Goal: Task Accomplishment & Management: Complete application form

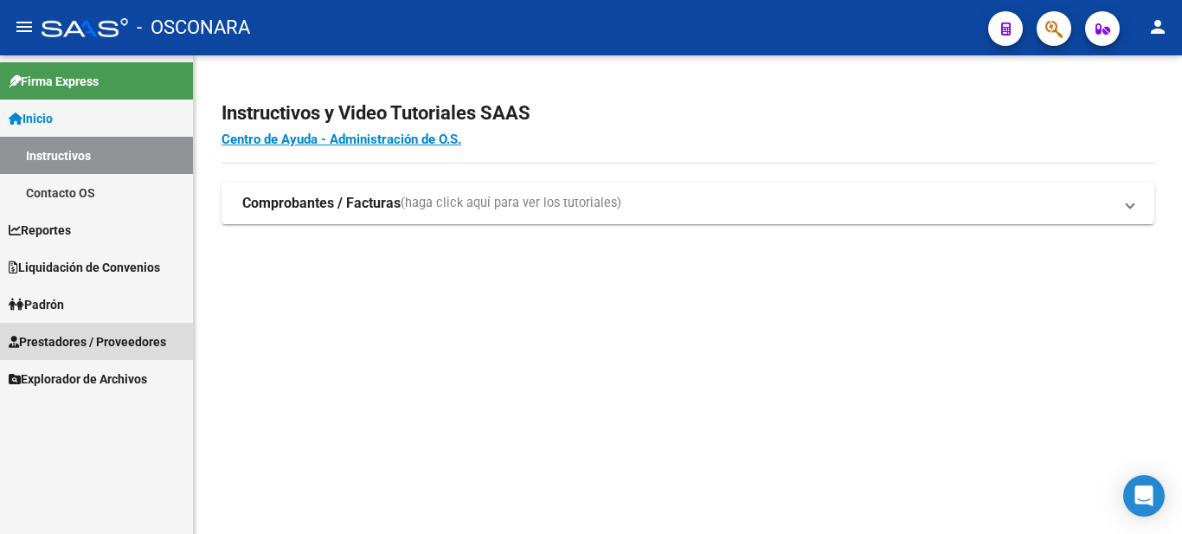
click at [58, 339] on span "Prestadores / Proveedores" at bounding box center [88, 341] width 158 height 19
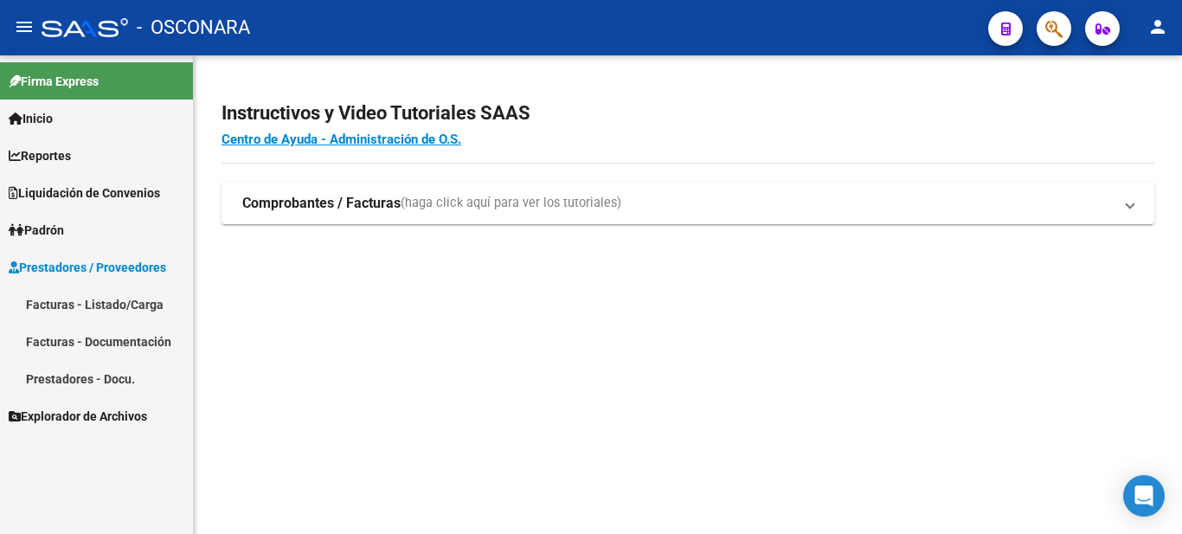
click at [82, 306] on link "Facturas - Listado/Carga" at bounding box center [96, 304] width 193 height 37
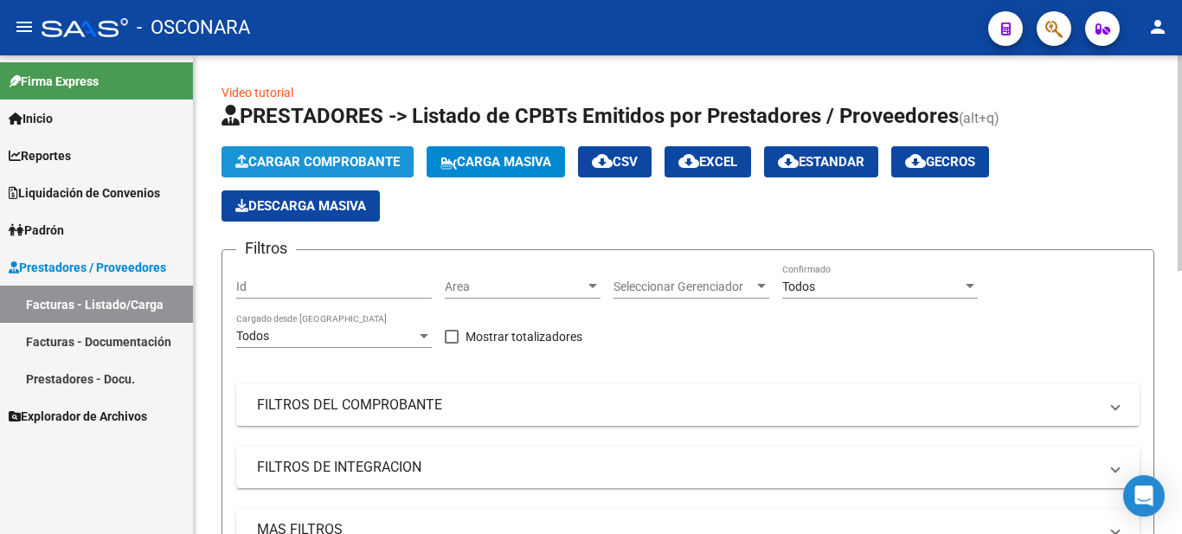
click at [342, 158] on span "Cargar Comprobante" at bounding box center [317, 162] width 164 height 16
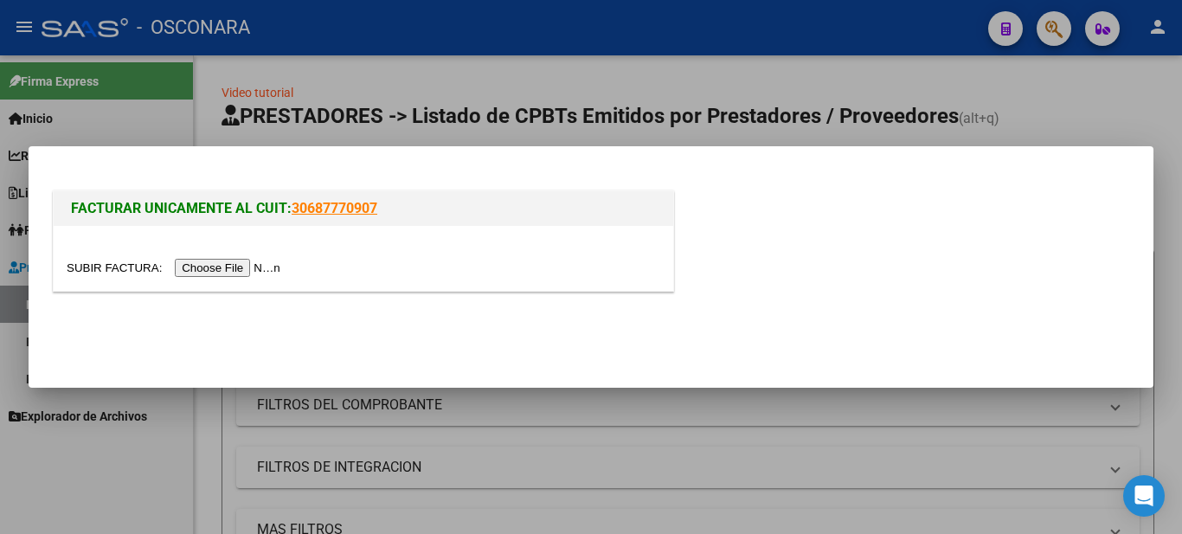
click at [209, 269] on input "file" at bounding box center [176, 268] width 219 height 18
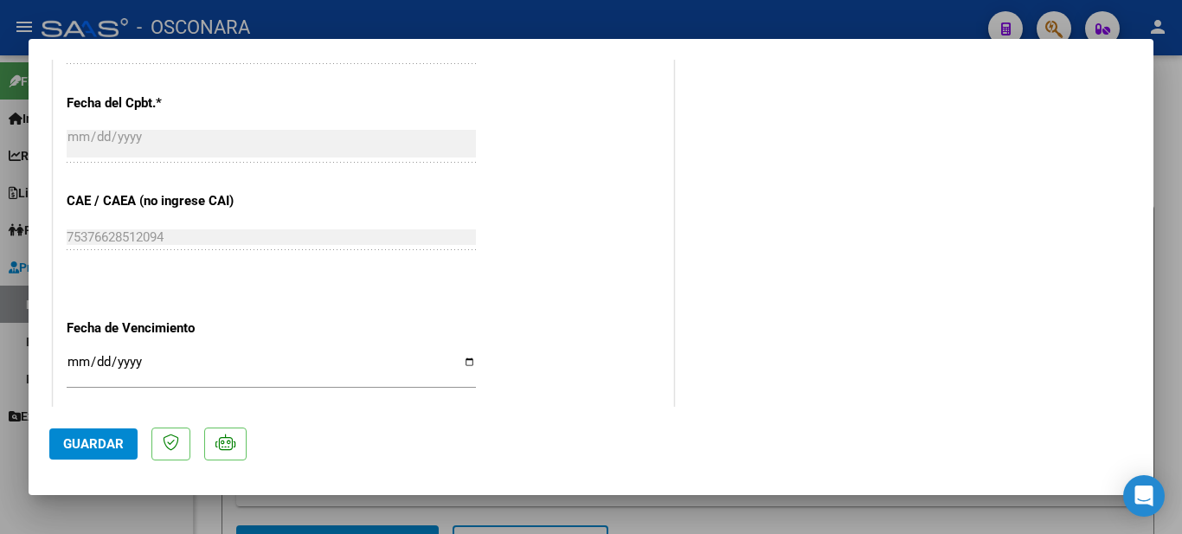
scroll to position [1055, 0]
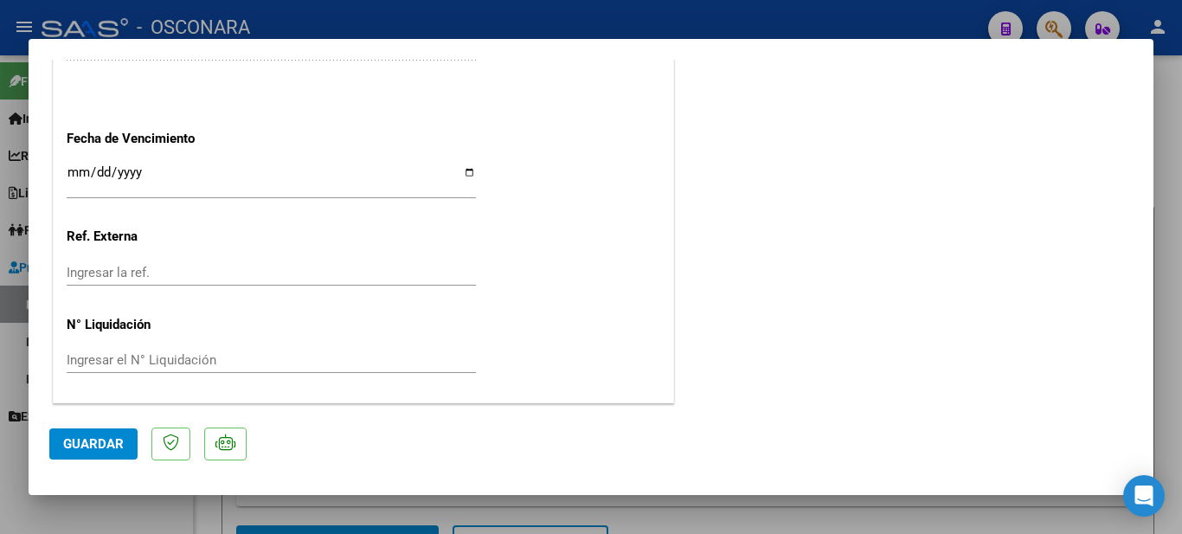
click at [90, 441] on span "Guardar" at bounding box center [93, 444] width 61 height 16
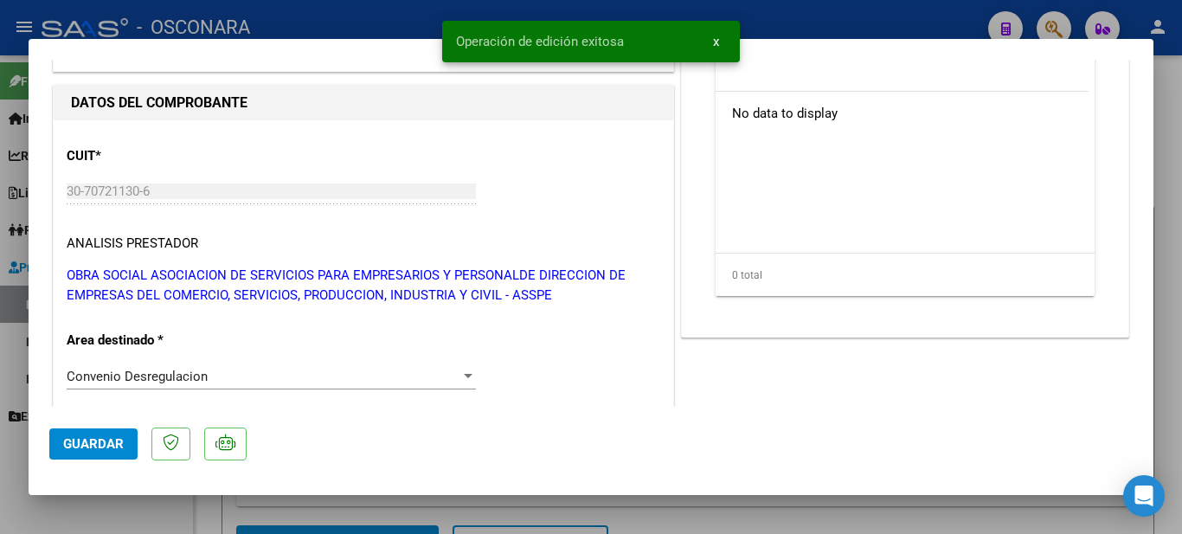
scroll to position [0, 0]
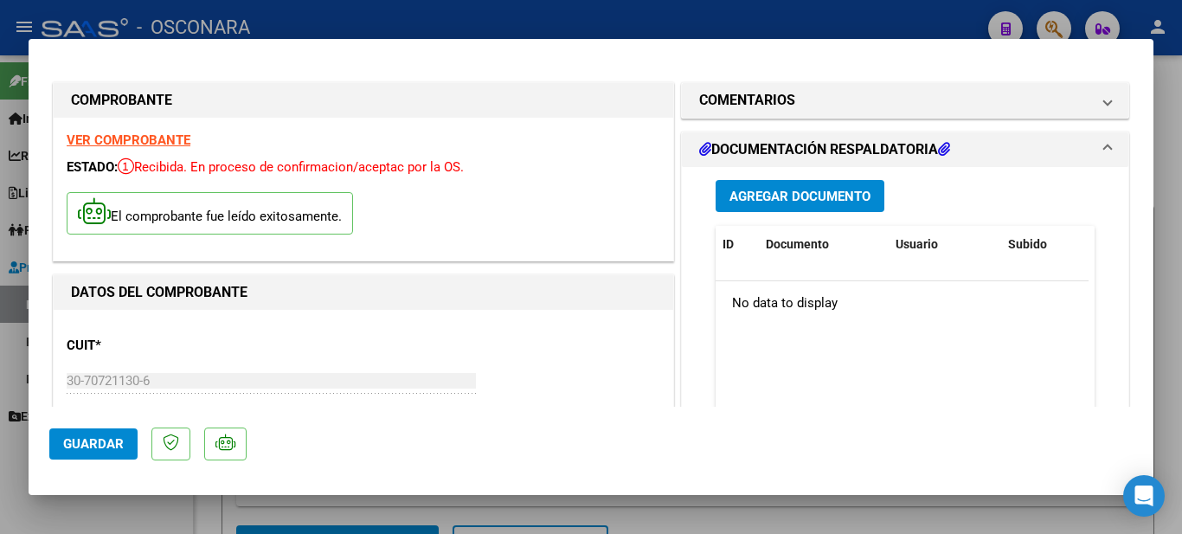
click at [1161, 240] on div at bounding box center [591, 267] width 1182 height 534
type input "$ 0,00"
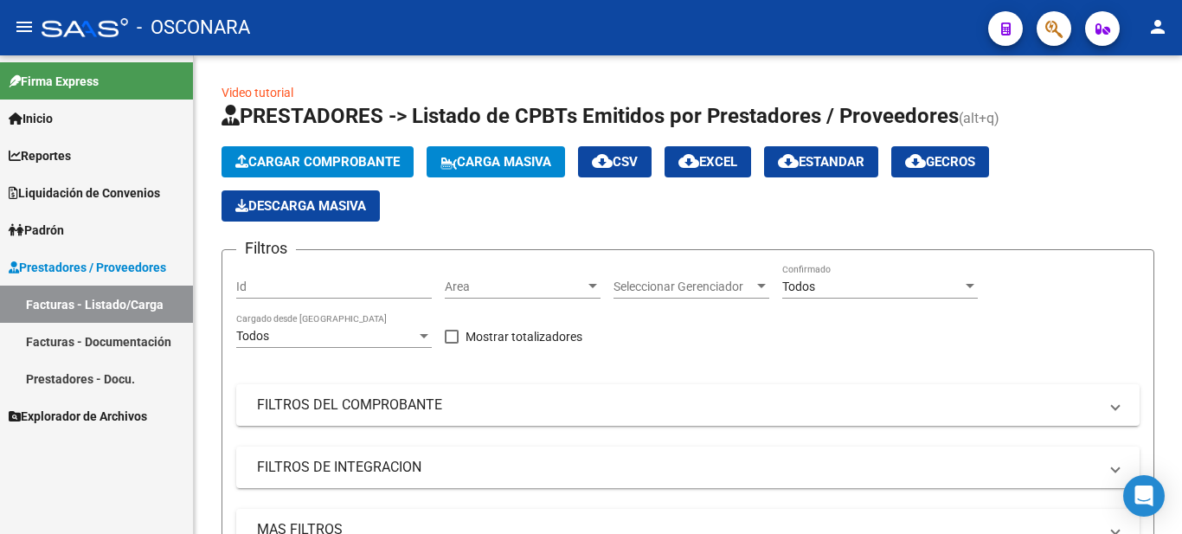
click at [47, 299] on link "Facturas - Listado/Carga" at bounding box center [96, 304] width 193 height 37
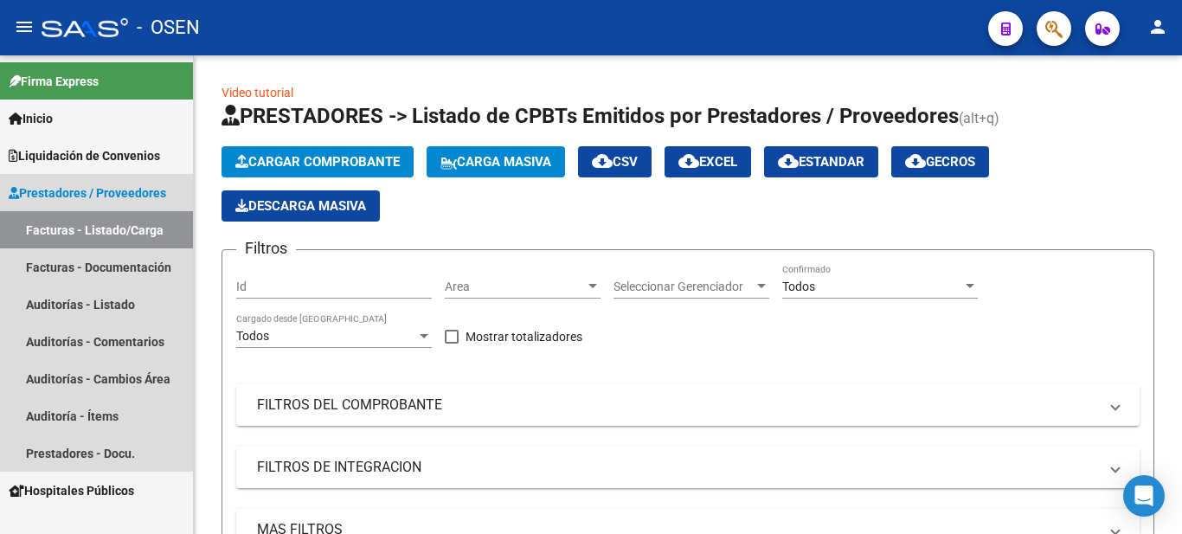
click at [90, 230] on link "Facturas - Listado/Carga" at bounding box center [96, 229] width 193 height 37
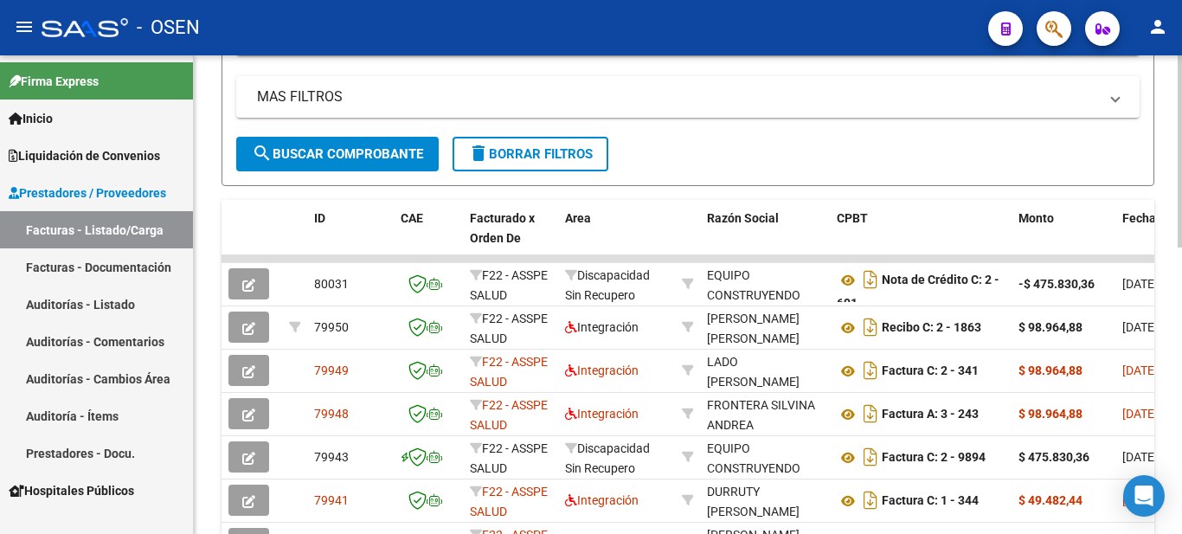
scroll to position [87, 0]
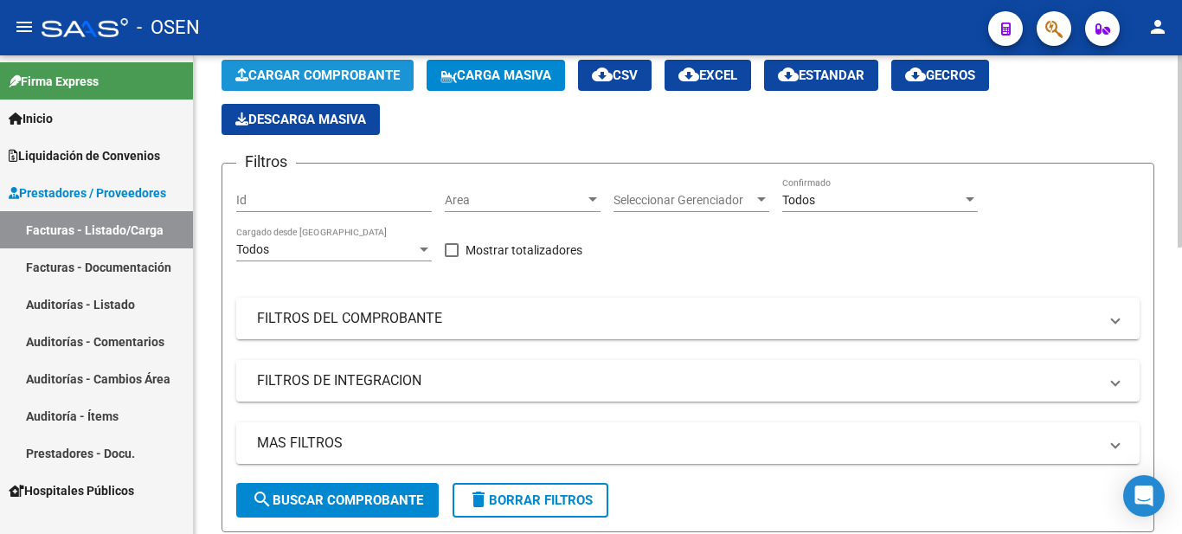
click at [333, 67] on button "Cargar Comprobante" at bounding box center [318, 75] width 192 height 31
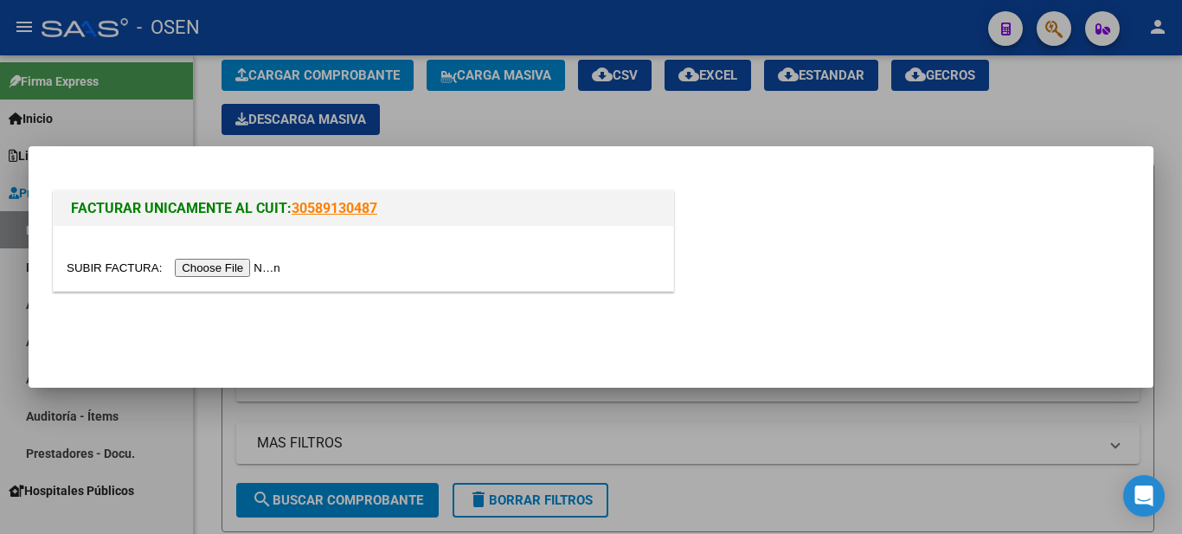
click at [271, 272] on input "file" at bounding box center [176, 268] width 219 height 18
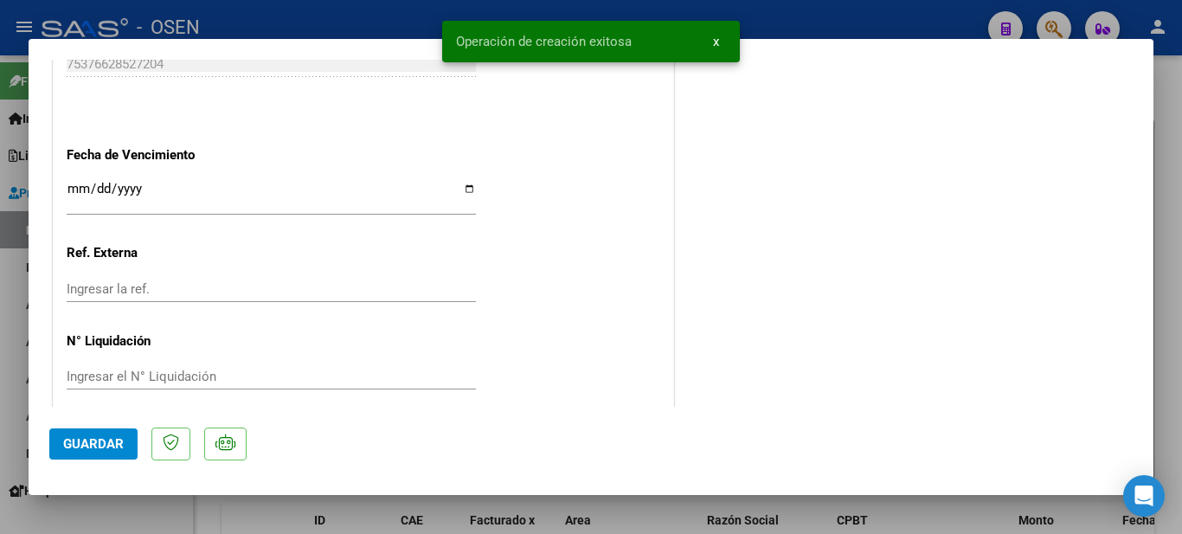
scroll to position [1055, 0]
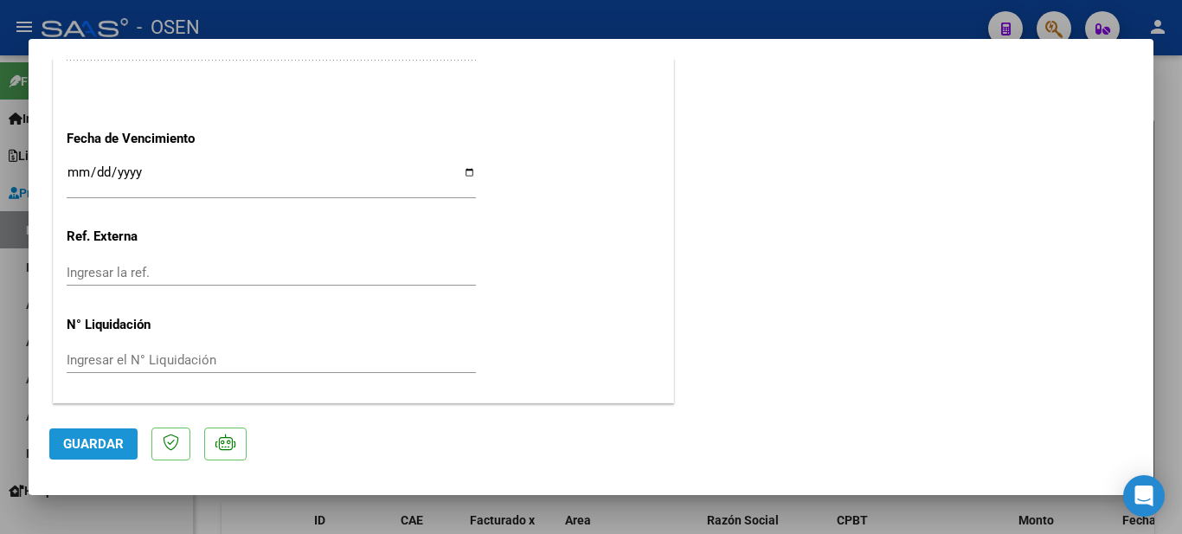
drag, startPoint x: 84, startPoint y: 441, endPoint x: 102, endPoint y: 430, distance: 21.4
click at [84, 441] on span "Guardar" at bounding box center [93, 444] width 61 height 16
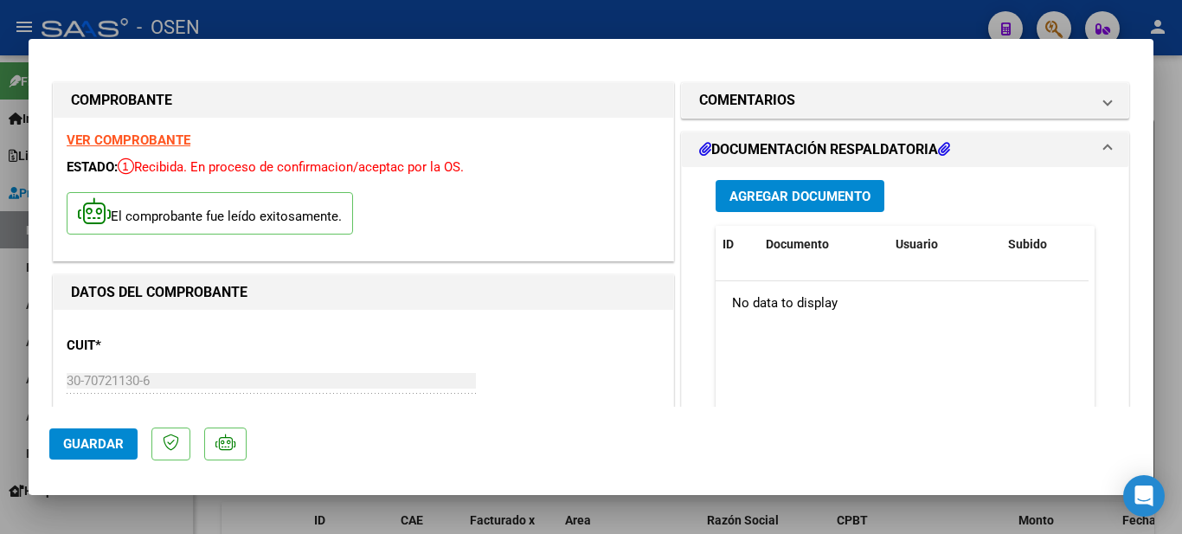
scroll to position [346, 0]
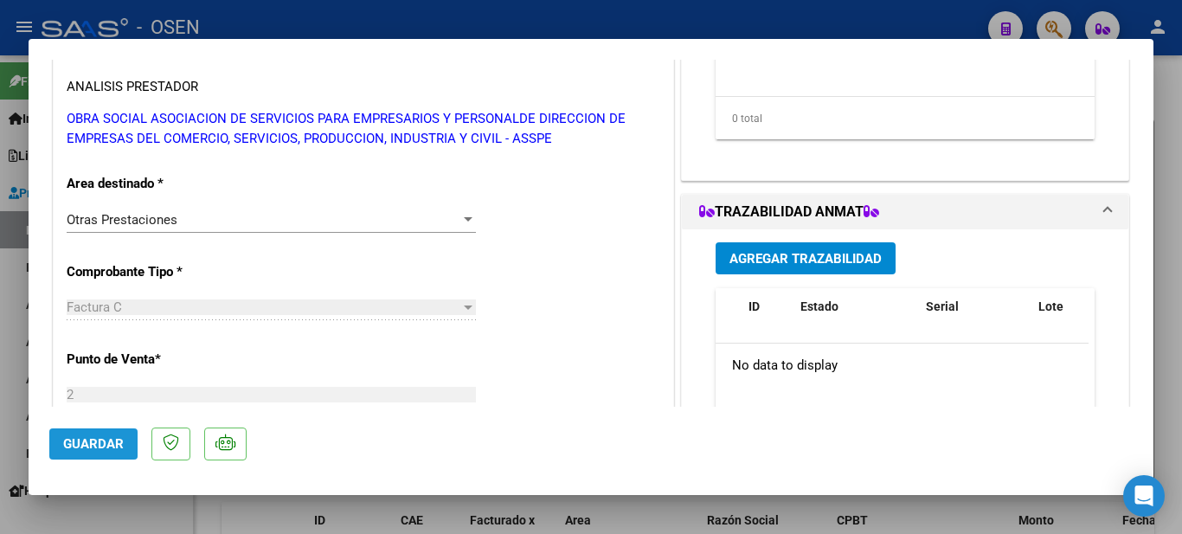
click at [86, 437] on span "Guardar" at bounding box center [93, 444] width 61 height 16
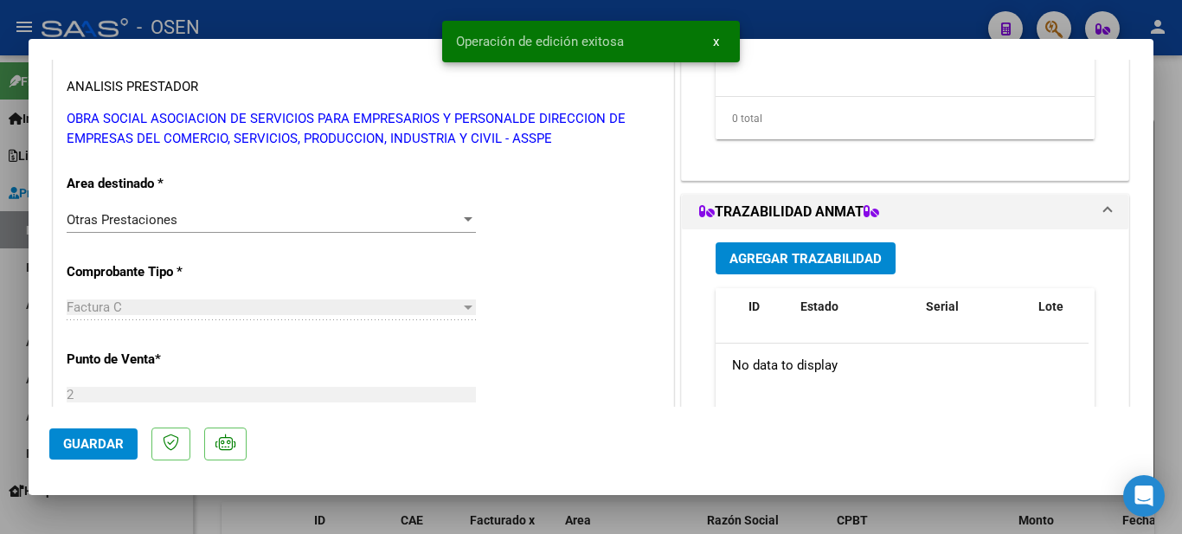
scroll to position [606, 0]
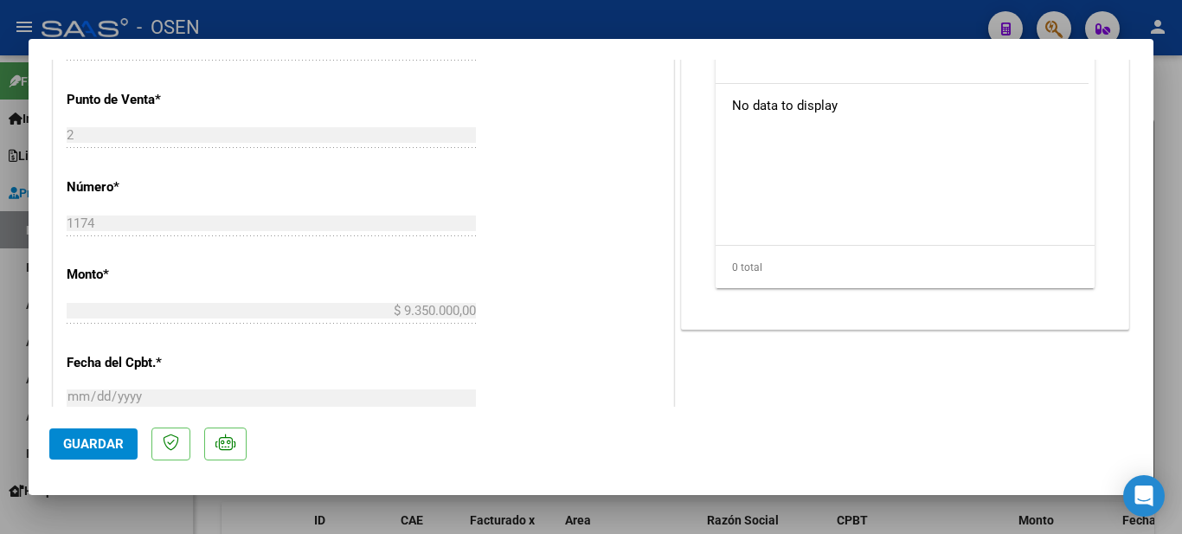
click at [1168, 268] on div at bounding box center [591, 267] width 1182 height 534
type input "$ 0,00"
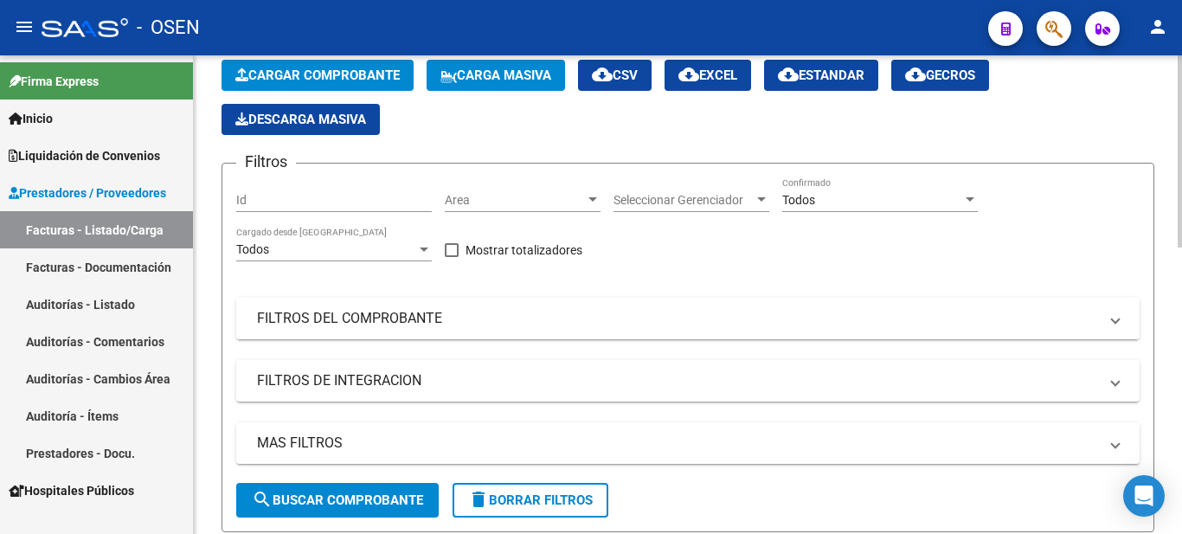
scroll to position [0, 0]
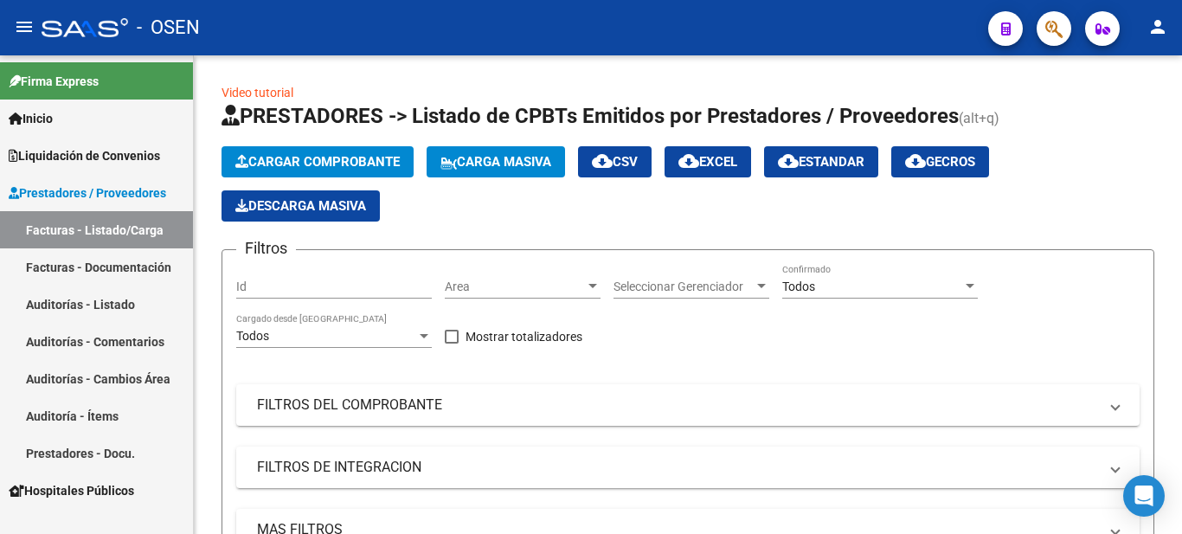
click at [83, 225] on link "Facturas - Listado/Carga" at bounding box center [96, 229] width 193 height 37
